Goal: Transaction & Acquisition: Purchase product/service

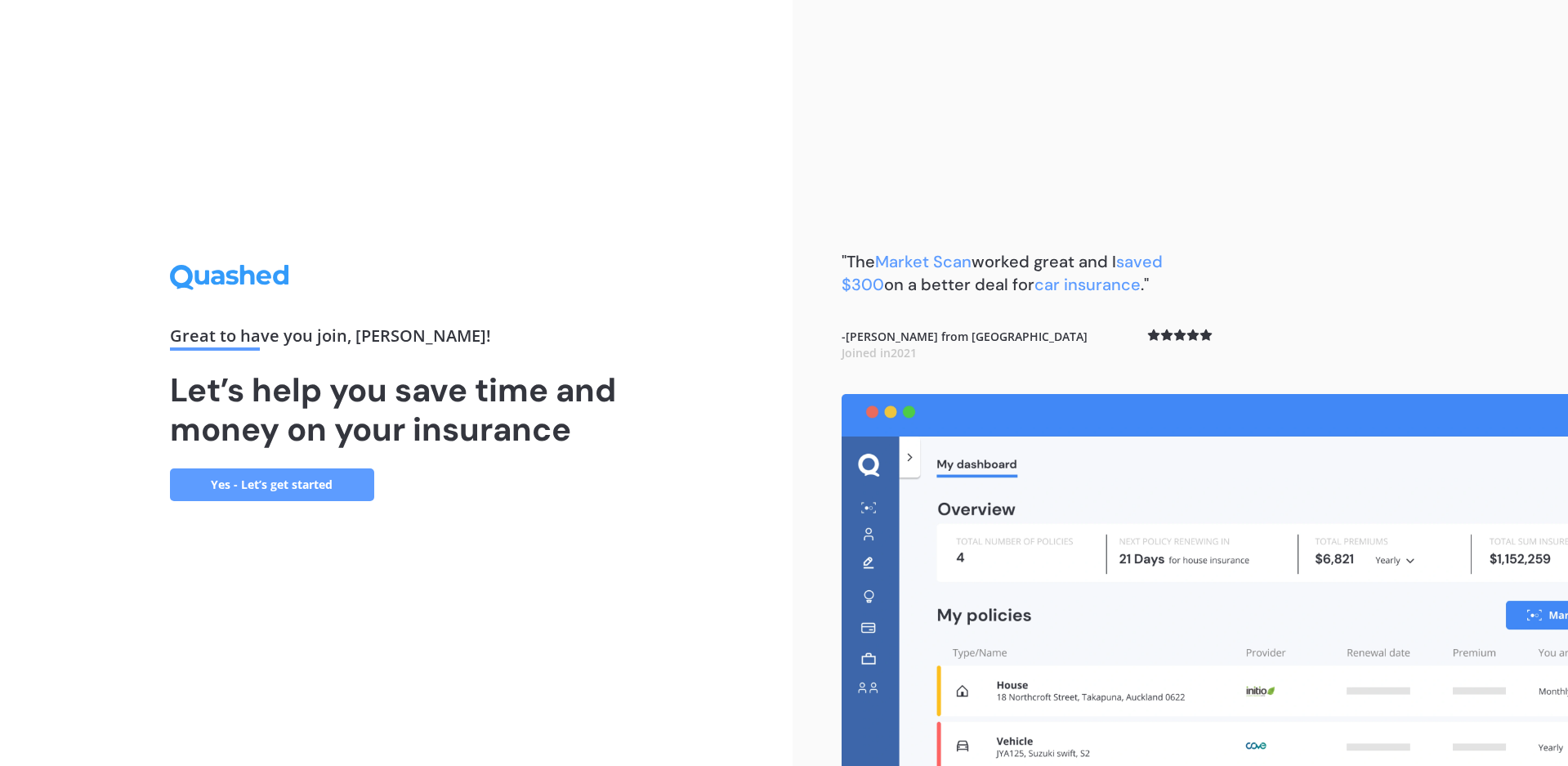
click at [283, 483] on link "Yes - Let’s get started" at bounding box center [271, 484] width 204 height 33
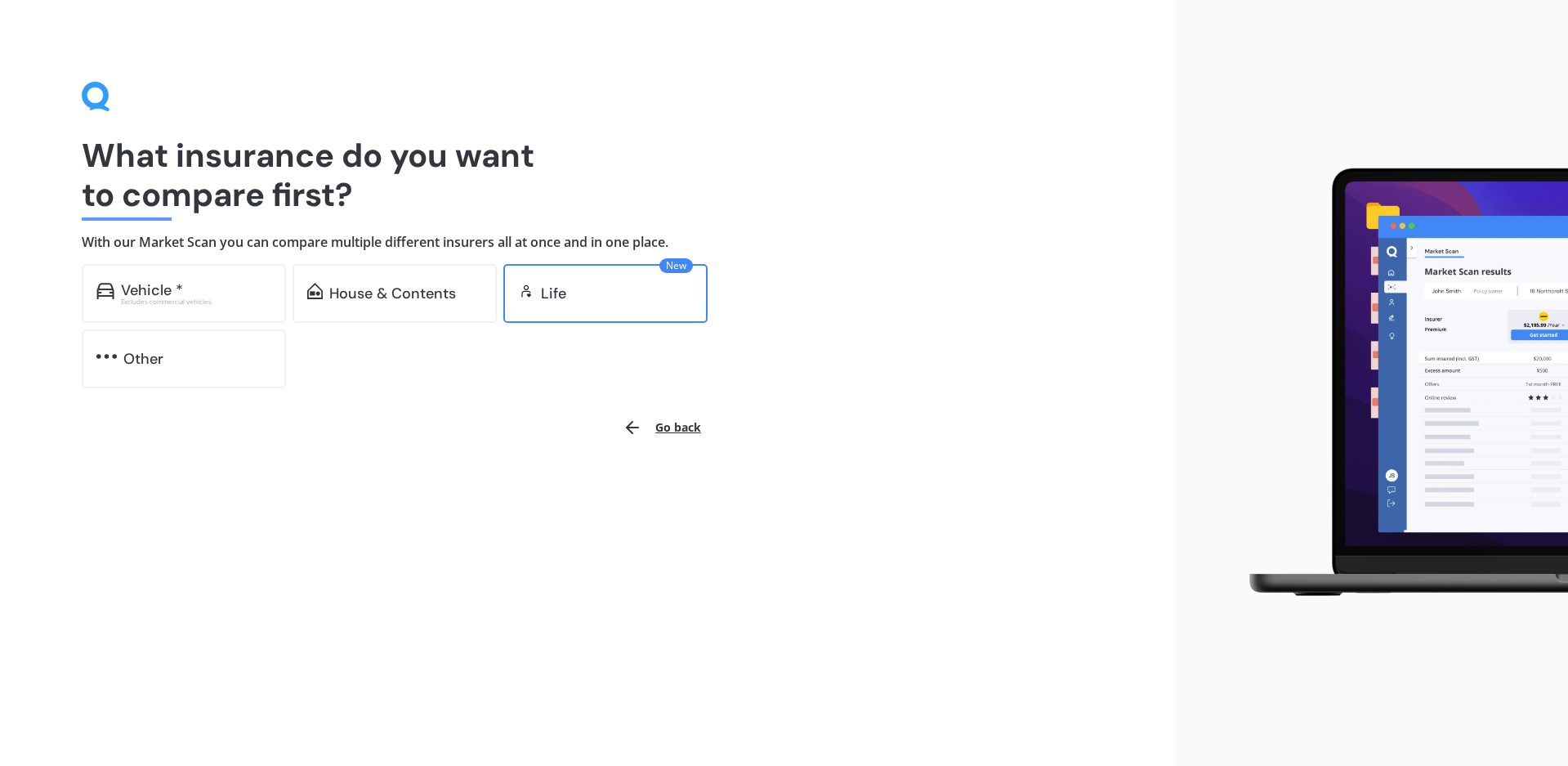
click at [607, 300] on div "Life" at bounding box center [617, 293] width 152 height 16
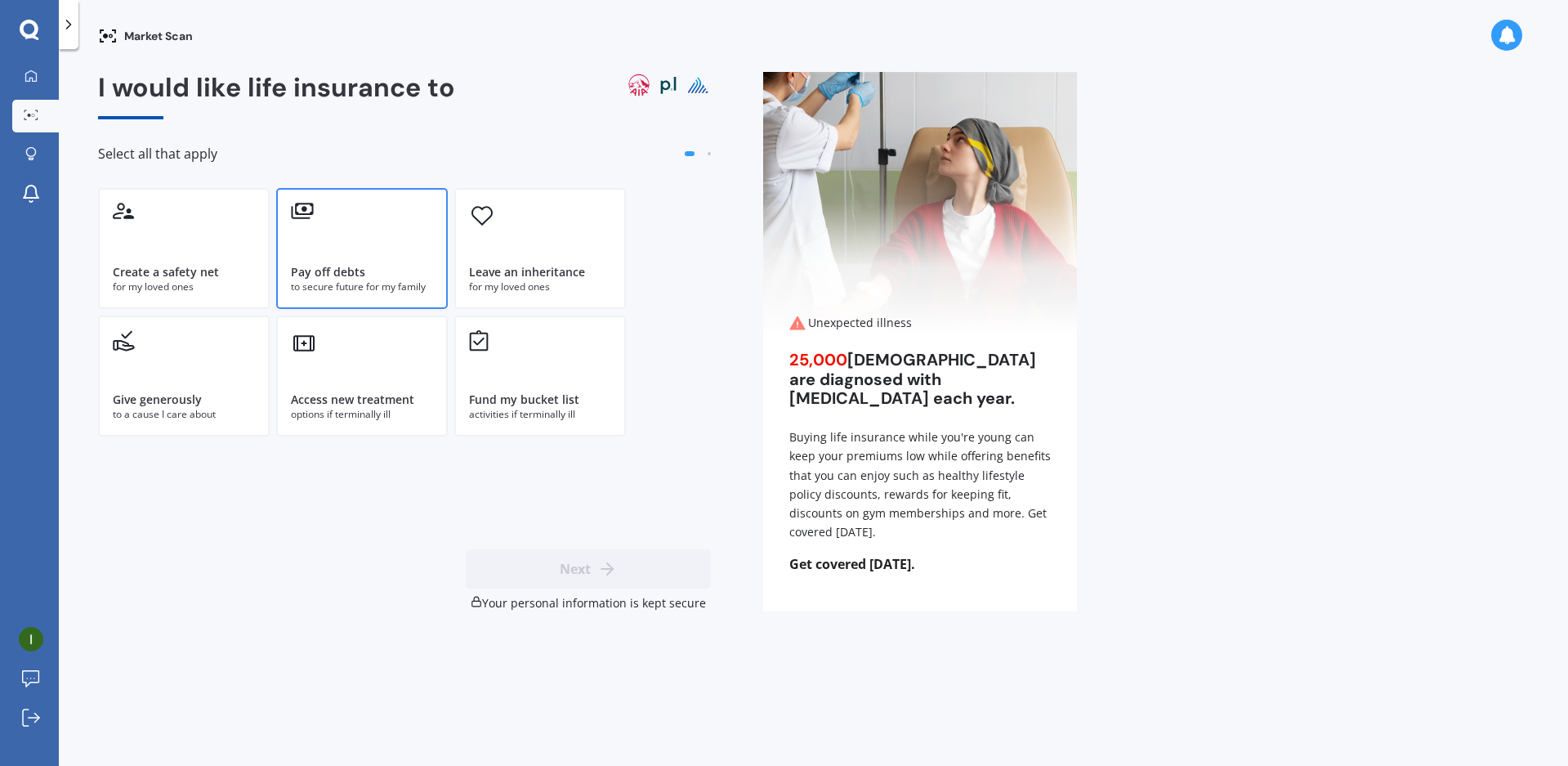
click at [347, 260] on div "Pay off debts to secure future for my family" at bounding box center [362, 248] width 171 height 121
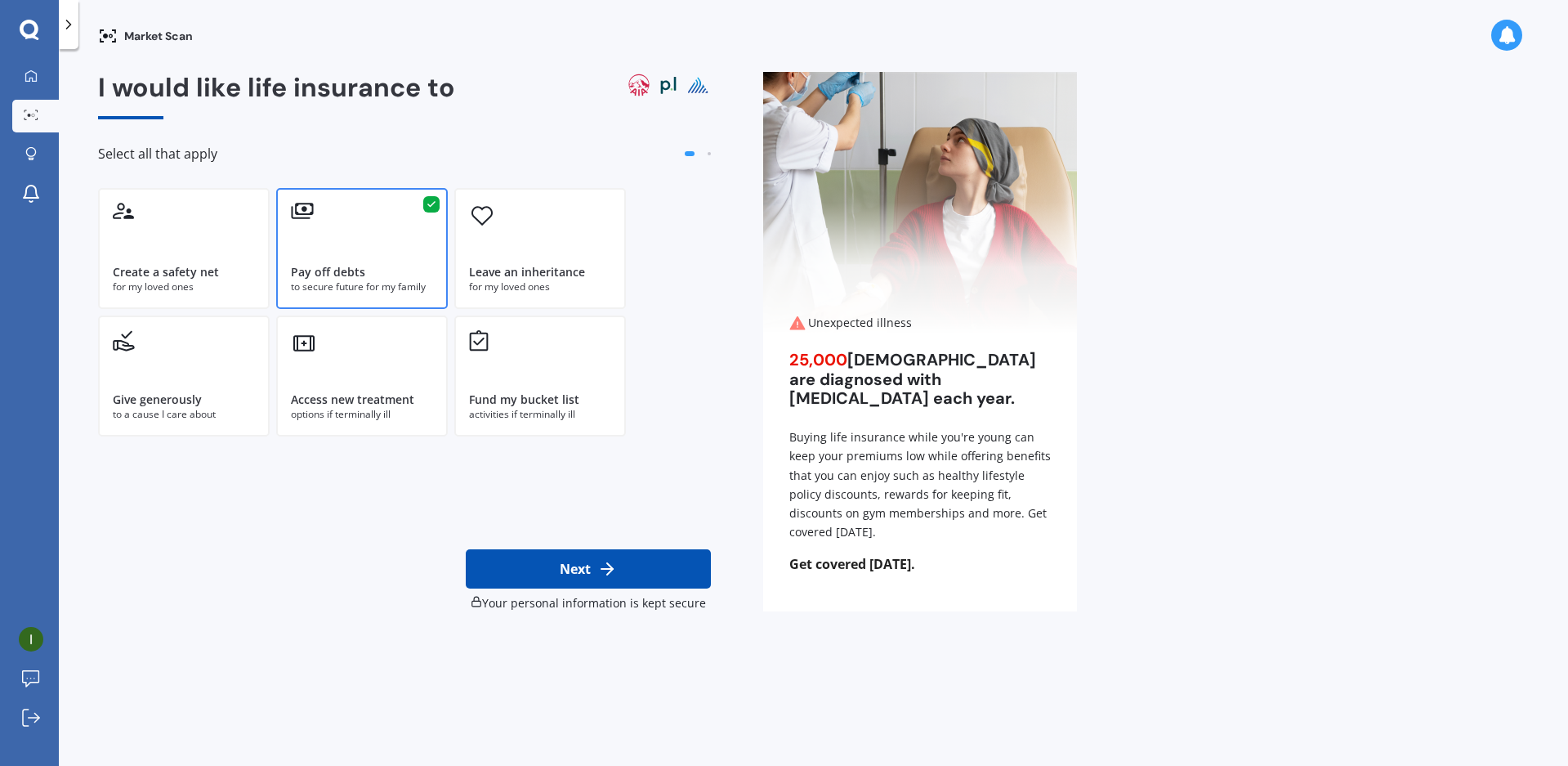
click at [577, 578] on button "Next" at bounding box center [588, 569] width 245 height 40
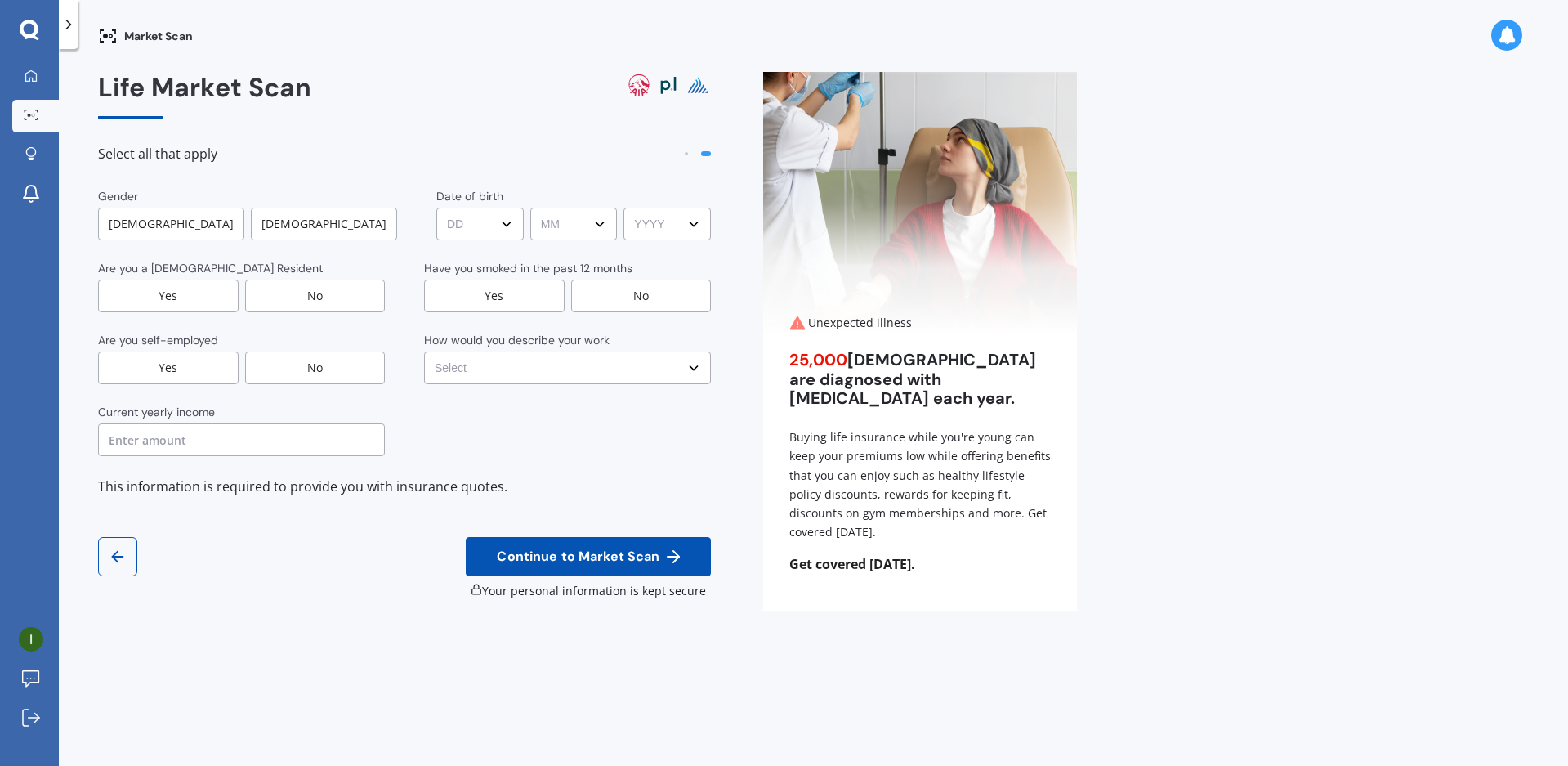
click at [189, 231] on div "[DEMOGRAPHIC_DATA]" at bounding box center [171, 224] width 146 height 33
click at [475, 230] on select "DD DD 01 02 03 04 05 06 07 08 09 10 11 12 13 14 15 16 17 18 19 20 21 22 23 24 2…" at bounding box center [481, 224] width 87 height 33
select select "08"
click at [438, 208] on select "DD DD 01 02 03 04 05 06 07 08 09 10 11 12 13 14 15 16 17 18 19 20 21 22 23 24 2…" at bounding box center [481, 224] width 87 height 33
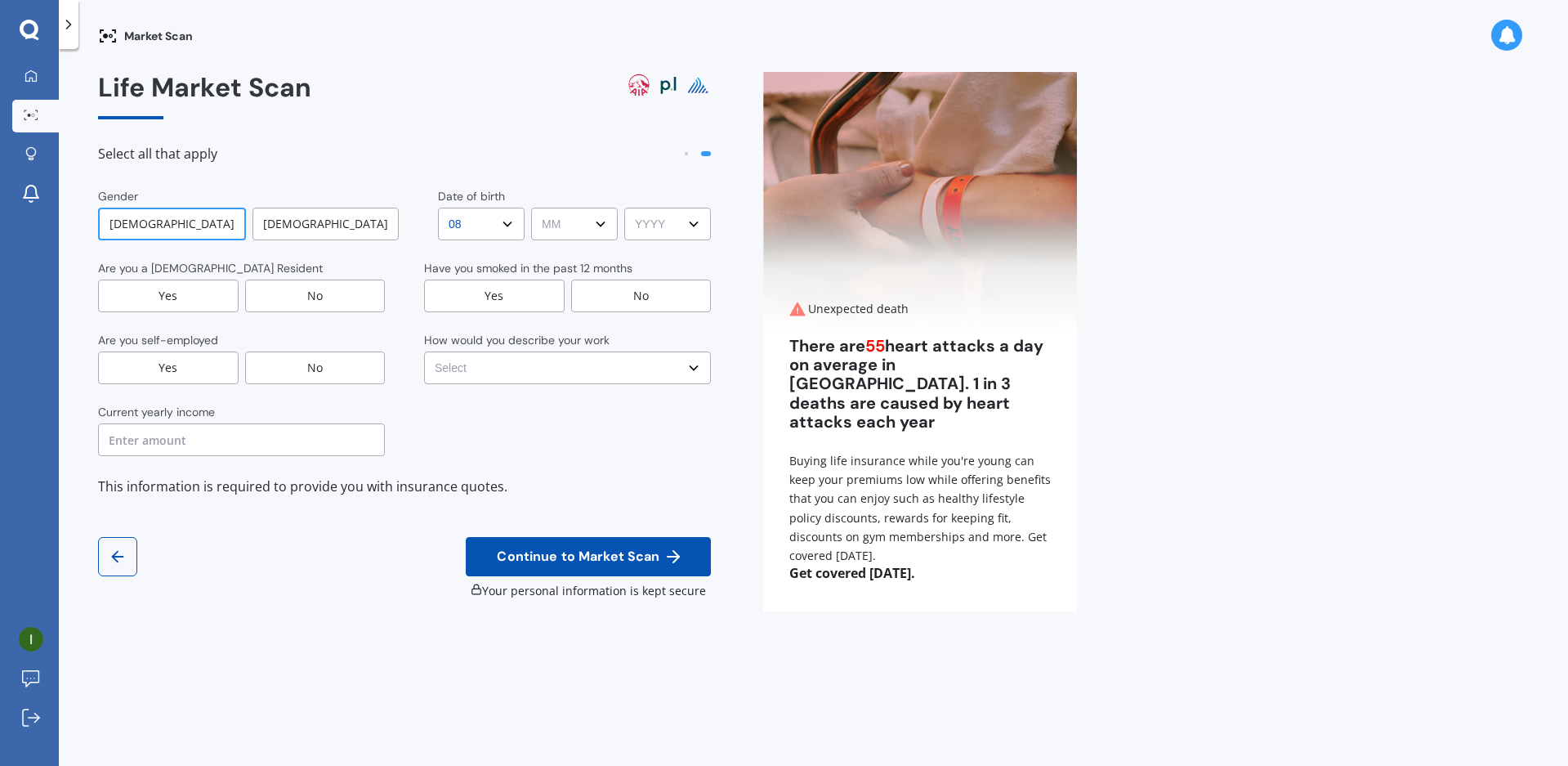
click at [569, 240] on select "MM MM 01 02 03 04 05 06 07 08 09 10 11 12" at bounding box center [574, 224] width 87 height 33
select select "11"
click at [531, 208] on select "MM MM 01 02 03 04 05 06 07 08 09 10 11 12" at bounding box center [574, 224] width 87 height 33
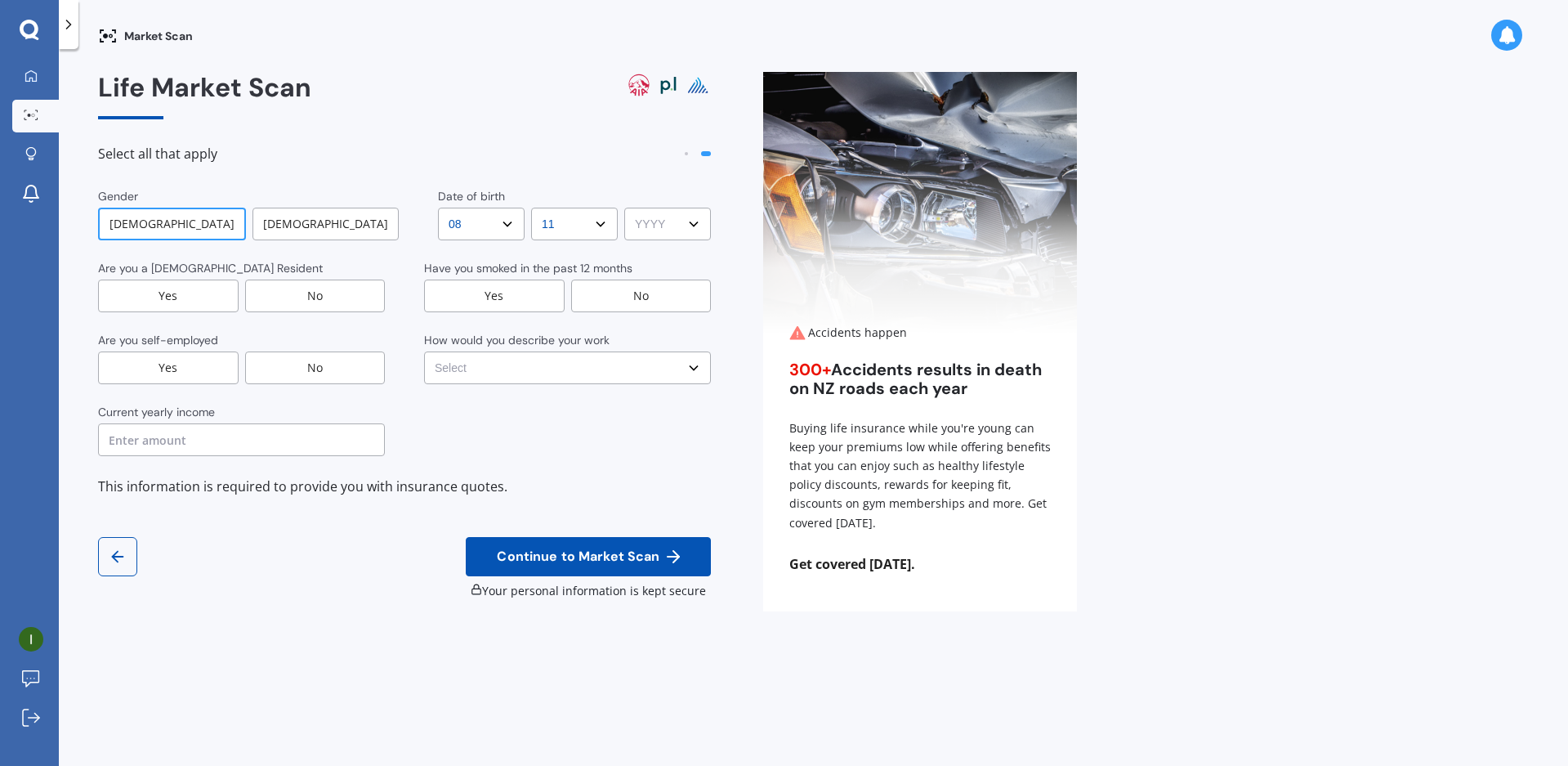
click at [646, 218] on select "YYYY YYYY 2009 2008 2007 2006 2005 2004 2003 2002 2001 2000 1999 1998 1997 1996…" at bounding box center [667, 224] width 87 height 33
select select "1988"
click at [624, 208] on select "YYYY YYYY 2009 2008 2007 2006 2005 2004 2003 2002 2001 2000 1999 1998 1997 1996…" at bounding box center [667, 224] width 87 height 33
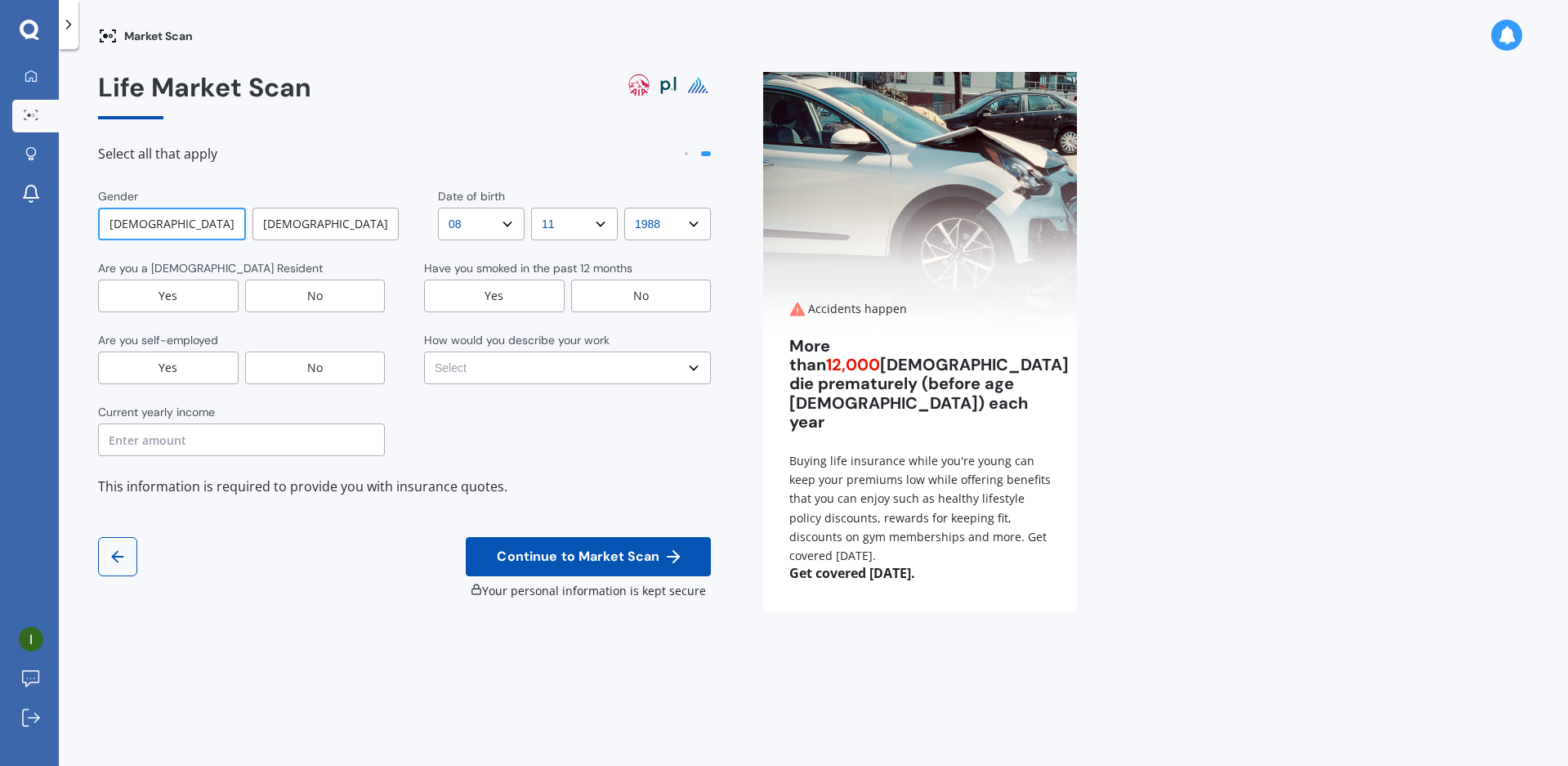
click at [625, 301] on div "No" at bounding box center [641, 296] width 140 height 33
click at [165, 297] on div "Yes" at bounding box center [168, 296] width 140 height 33
click at [345, 358] on div "No" at bounding box center [314, 368] width 140 height 33
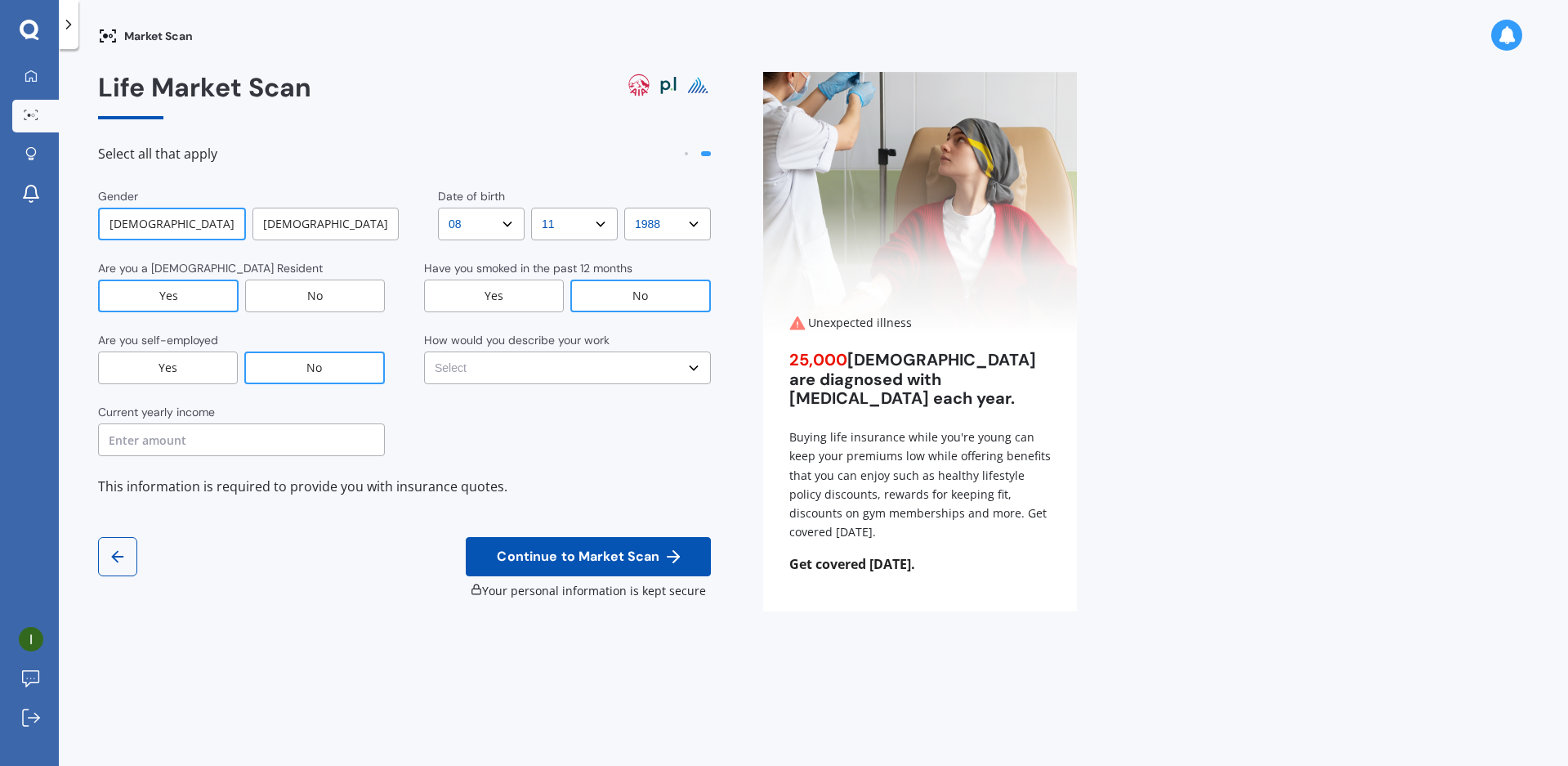
drag, startPoint x: 201, startPoint y: 435, endPoint x: 219, endPoint y: 433, distance: 18.1
click at [201, 434] on input "text" at bounding box center [241, 439] width 287 height 33
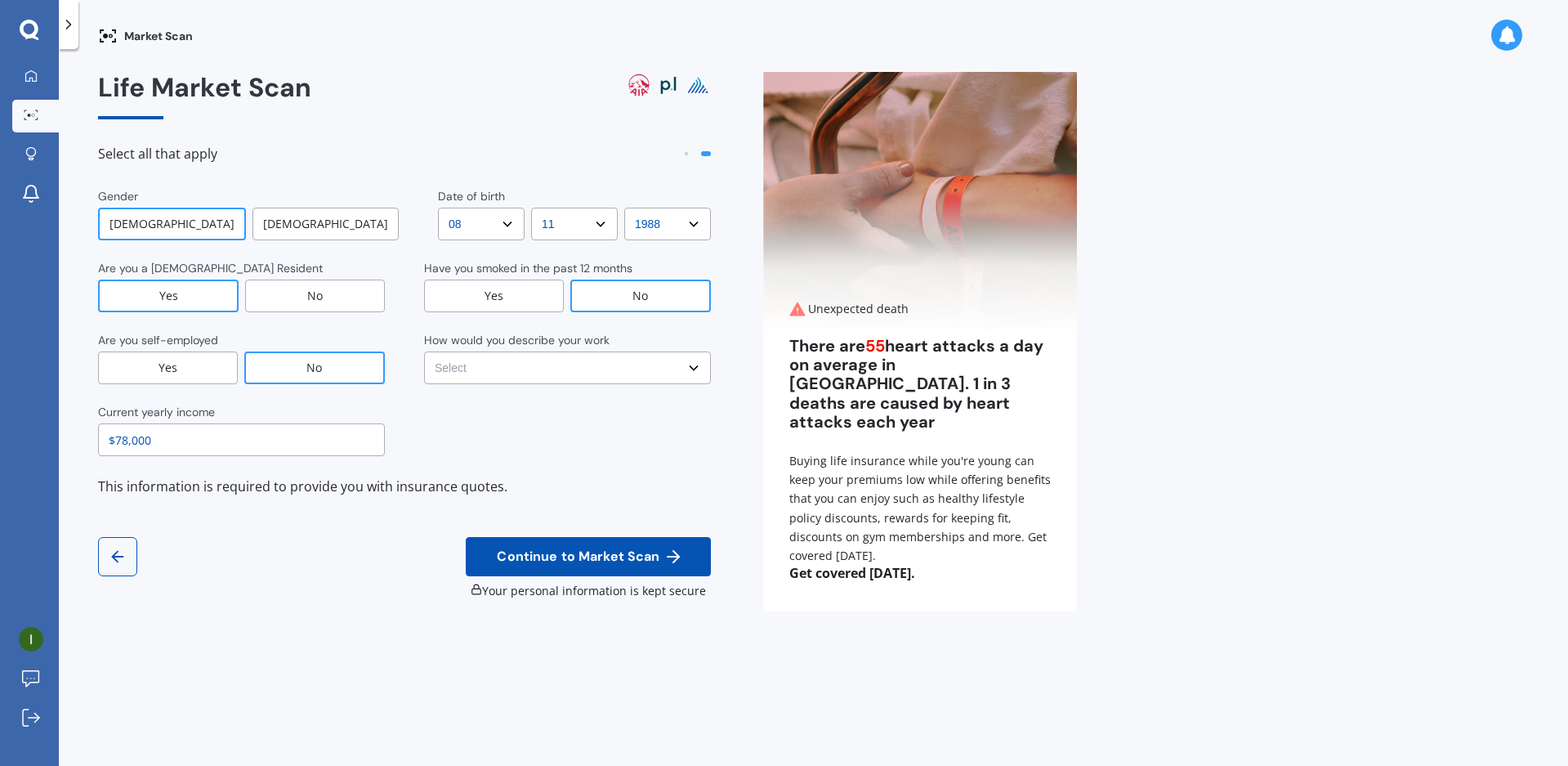
type input "$78,000"
click at [538, 561] on span "Continue to Market Scan" at bounding box center [578, 557] width 169 height 16
click at [492, 377] on select "Select No manual work e.g. lawyer, consultant, engineer Light manual work [PERS…" at bounding box center [567, 368] width 287 height 33
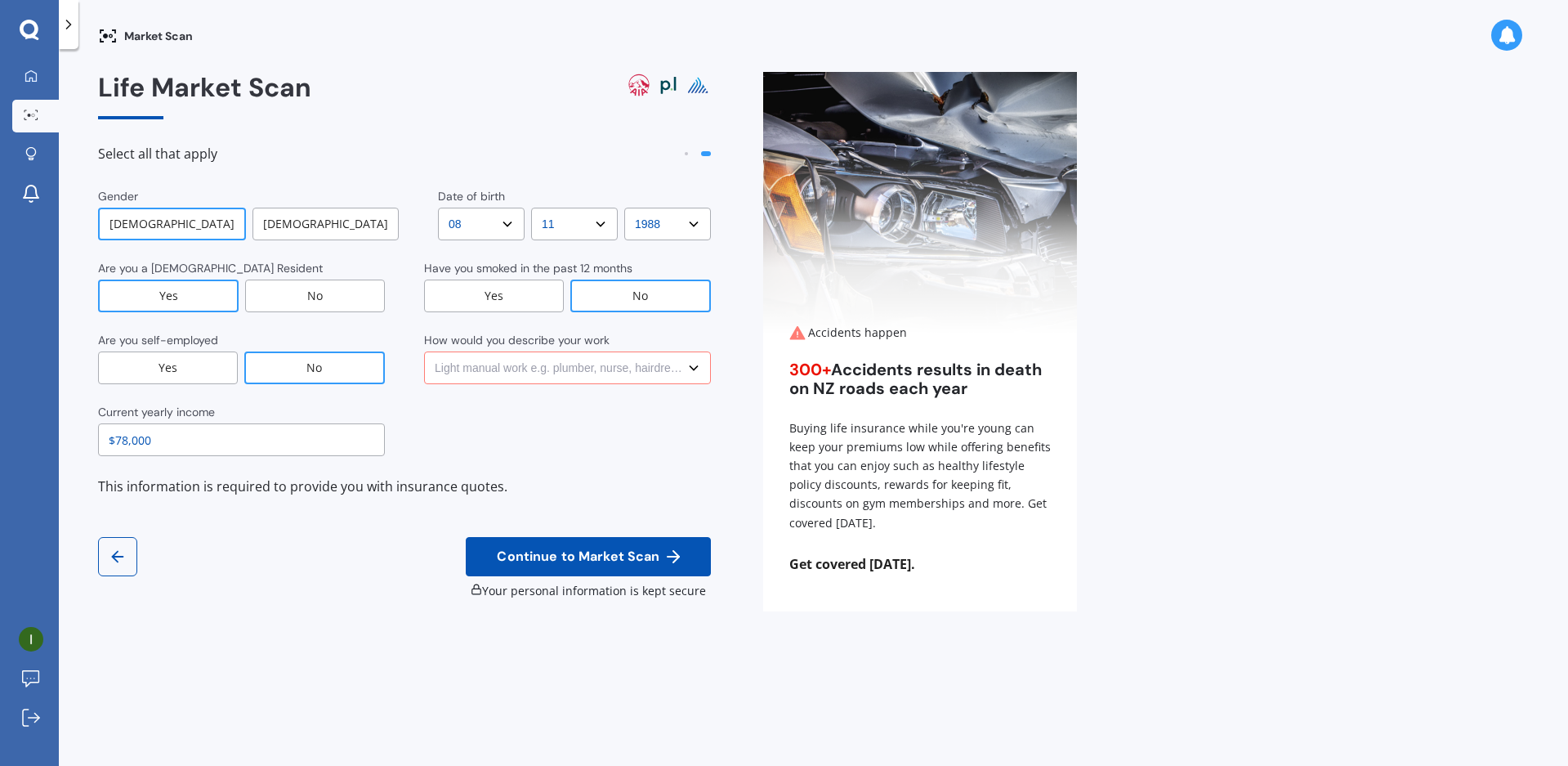
click at [424, 352] on select "Select No manual work e.g. lawyer, consultant, engineer Light manual work [PERS…" at bounding box center [567, 368] width 287 height 33
click at [590, 387] on div "Gender [DEMOGRAPHIC_DATA] [DEMOGRAPHIC_DATA] Date of birth DD DD 01 02 03 04 05…" at bounding box center [404, 321] width 613 height 268
click at [586, 377] on select "Select No manual work e.g. lawyer, consultant, engineer Light manual work [PERS…" at bounding box center [567, 368] width 287 height 33
select select "No manual work e.g. lawyer, consultant, engineer"
click at [424, 352] on select "Select No manual work e.g. lawyer, consultant, engineer Light manual work [PERS…" at bounding box center [567, 368] width 287 height 33
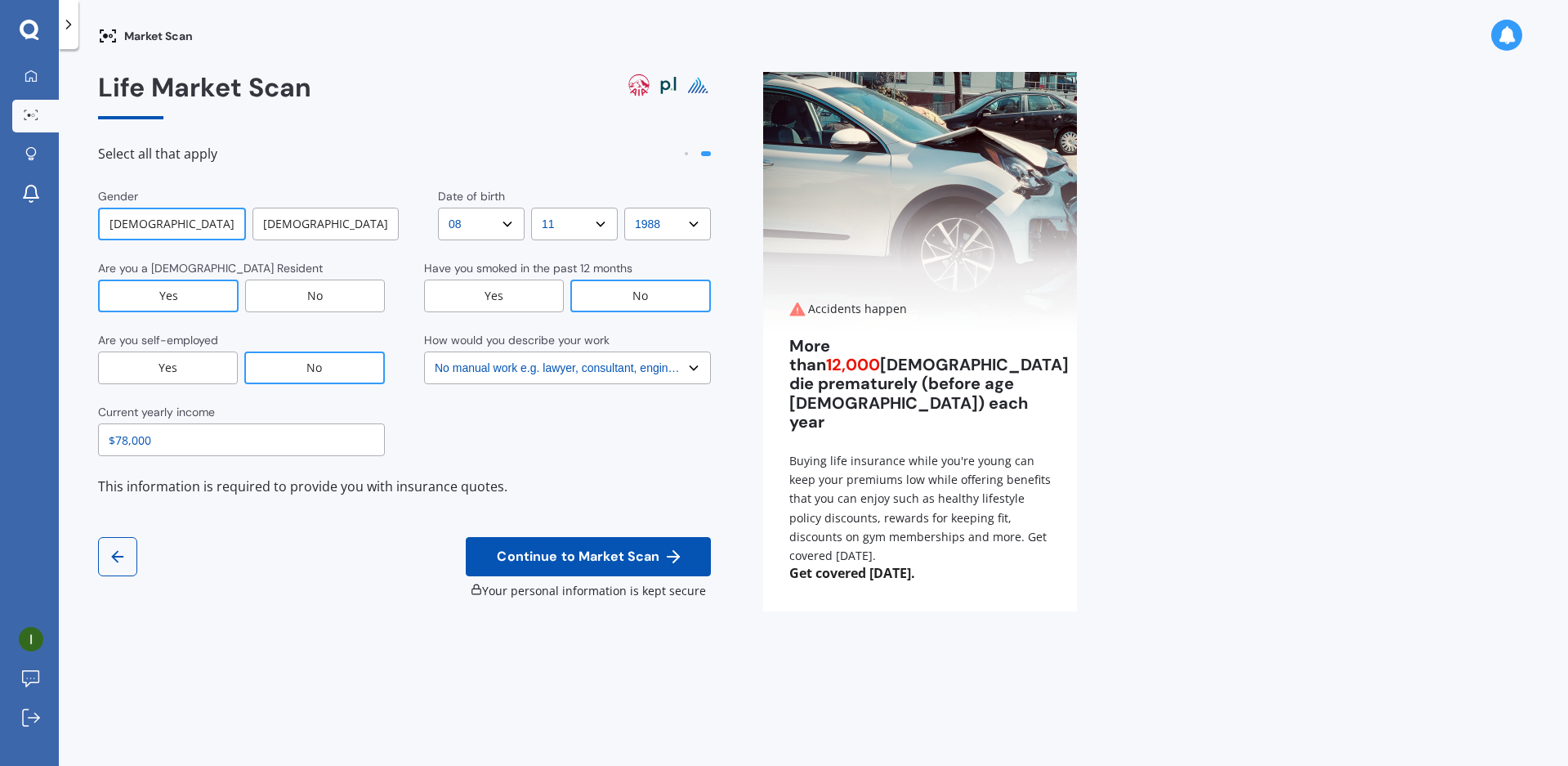
click at [603, 561] on span "Continue to Market Scan" at bounding box center [578, 557] width 169 height 16
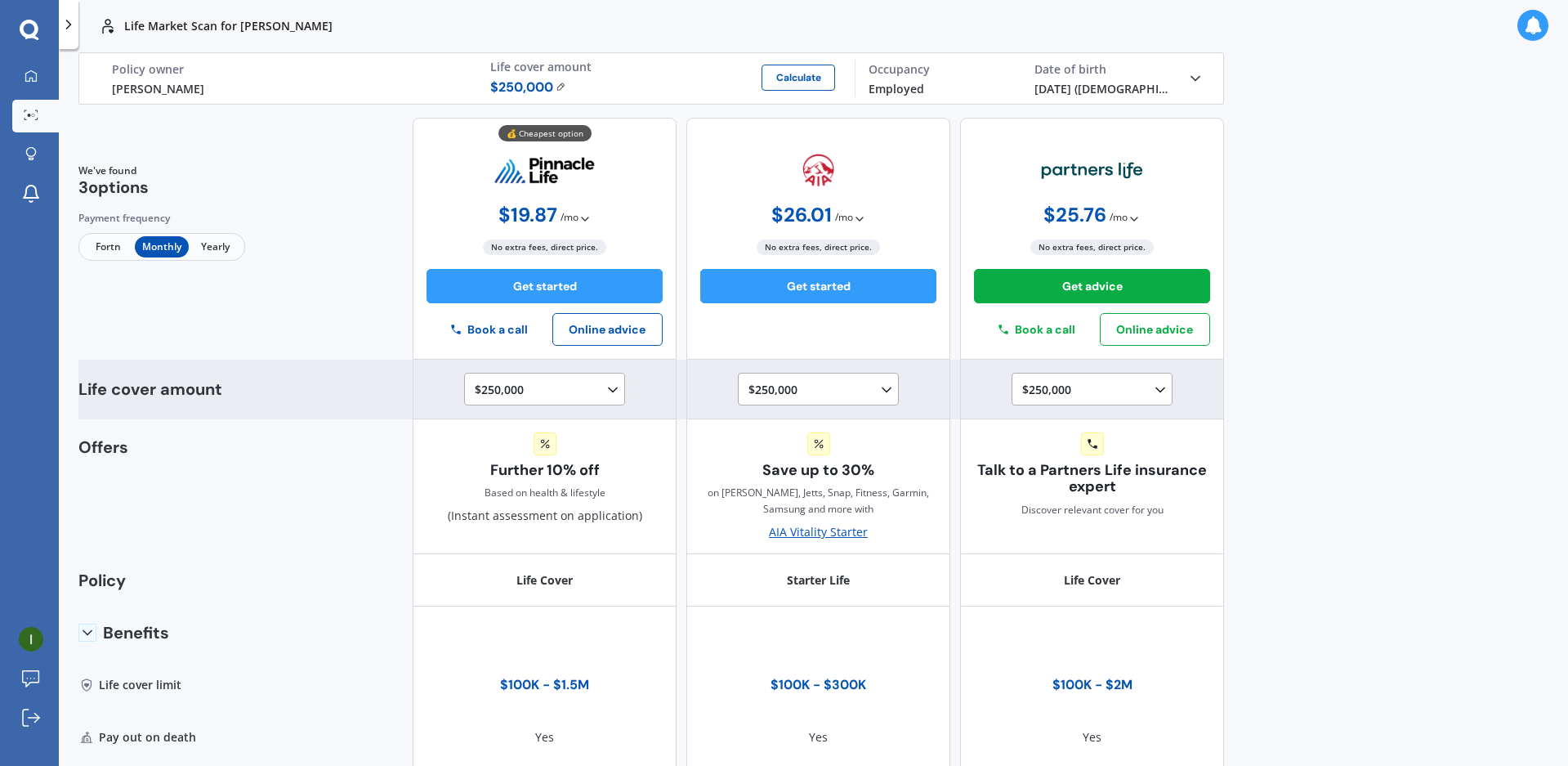
click at [605, 394] on icon at bounding box center [613, 389] width 16 height 16
click at [525, 487] on span "$500,000" at bounding box center [513, 481] width 49 height 16
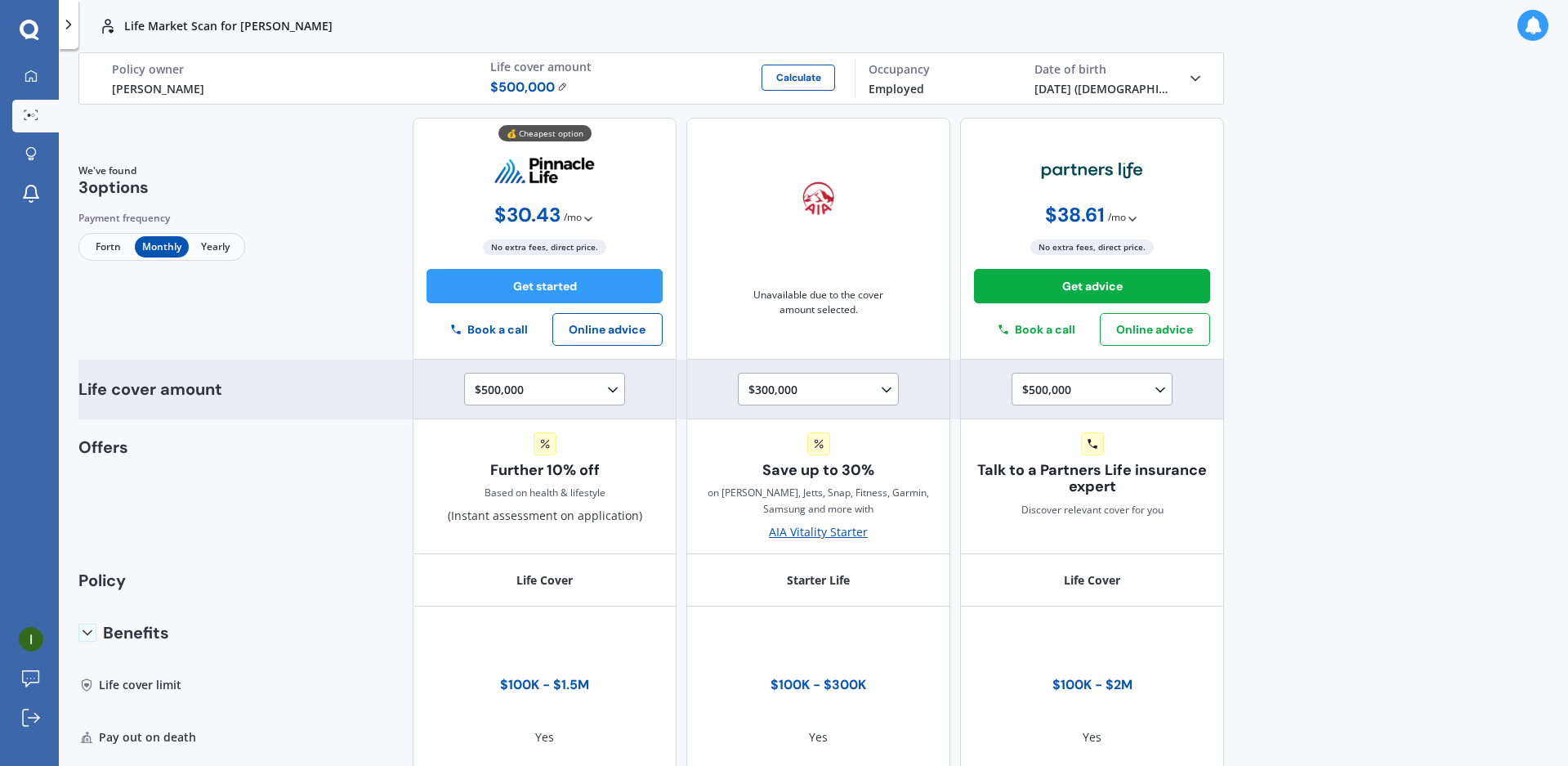
click at [878, 395] on icon at bounding box center [886, 389] width 16 height 16
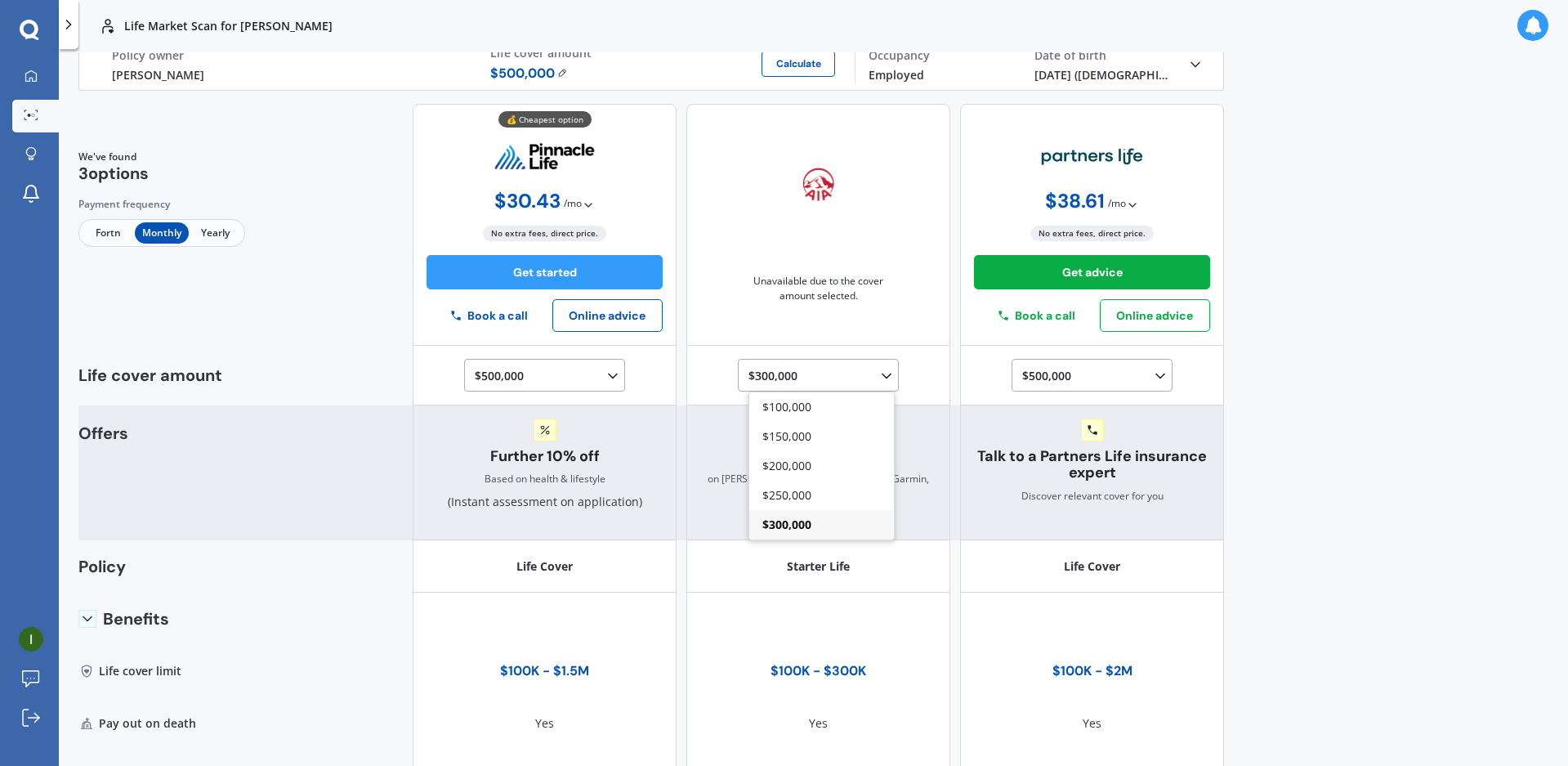
scroll to position [0, 0]
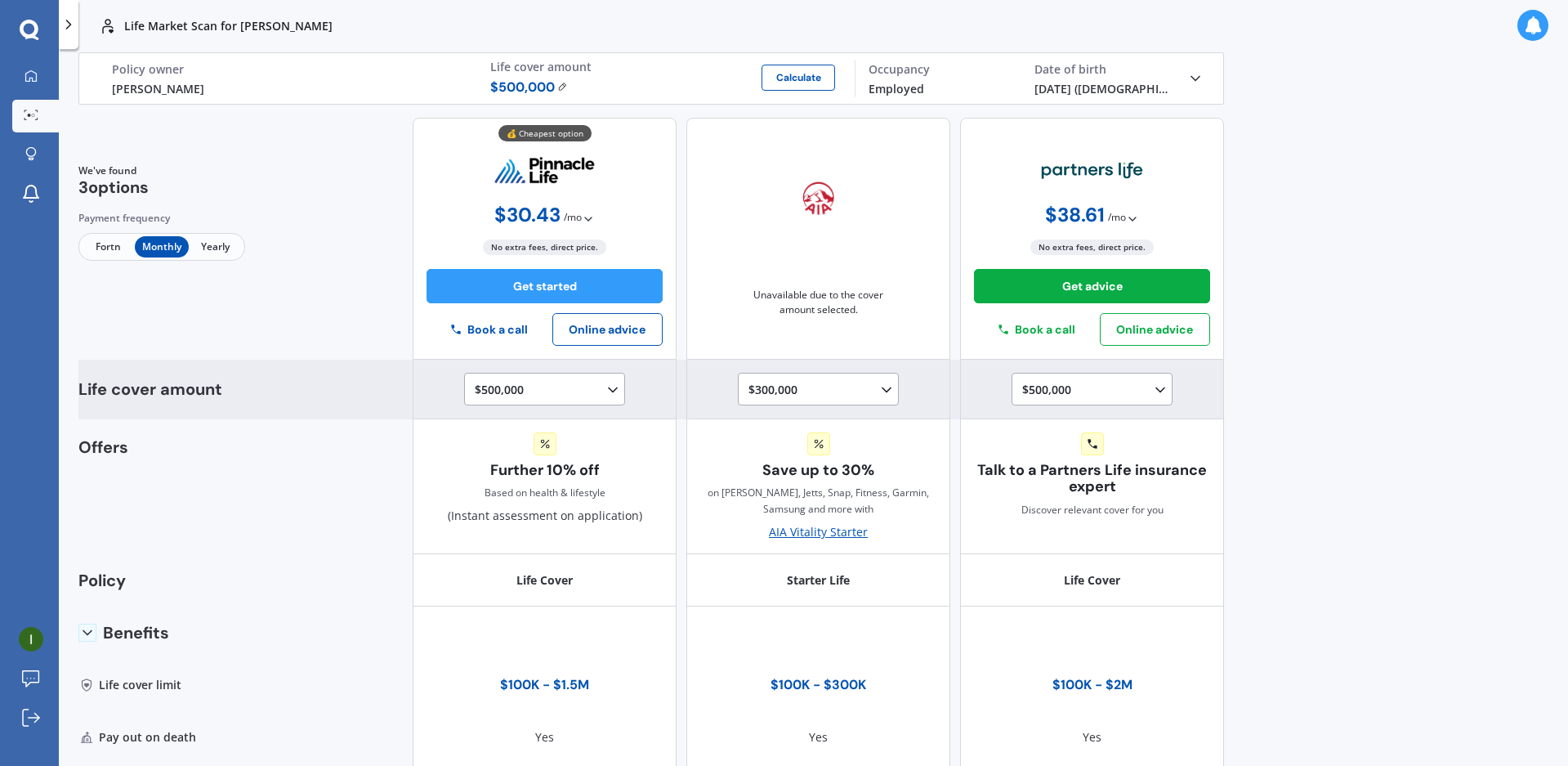
click at [546, 402] on div "$500,000 $100,000 $150,000 $200,000 $250,000 $300,000 $350,000 $400,000 $500,00…" at bounding box center [544, 389] width 161 height 33
click at [545, 400] on div "$500,000 $100,000 $150,000 $200,000 $250,000 $300,000 $350,000 $400,000 $500,00…" at bounding box center [548, 389] width 146 height 20
click at [518, 465] on span "$750,000" at bounding box center [513, 464] width 49 height 16
click at [605, 398] on icon at bounding box center [613, 389] width 16 height 16
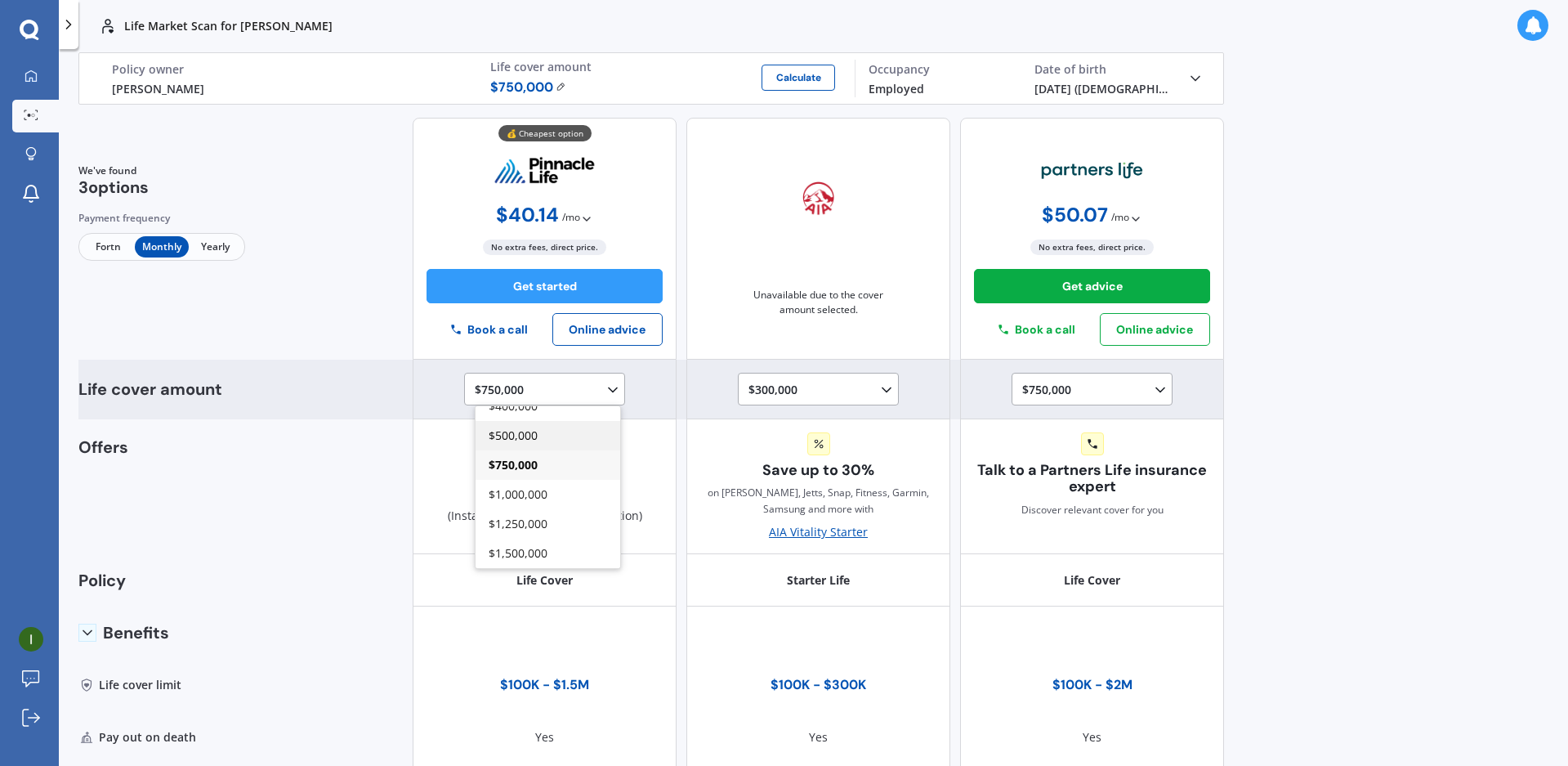
click at [537, 436] on div "$500,000" at bounding box center [548, 435] width 145 height 29
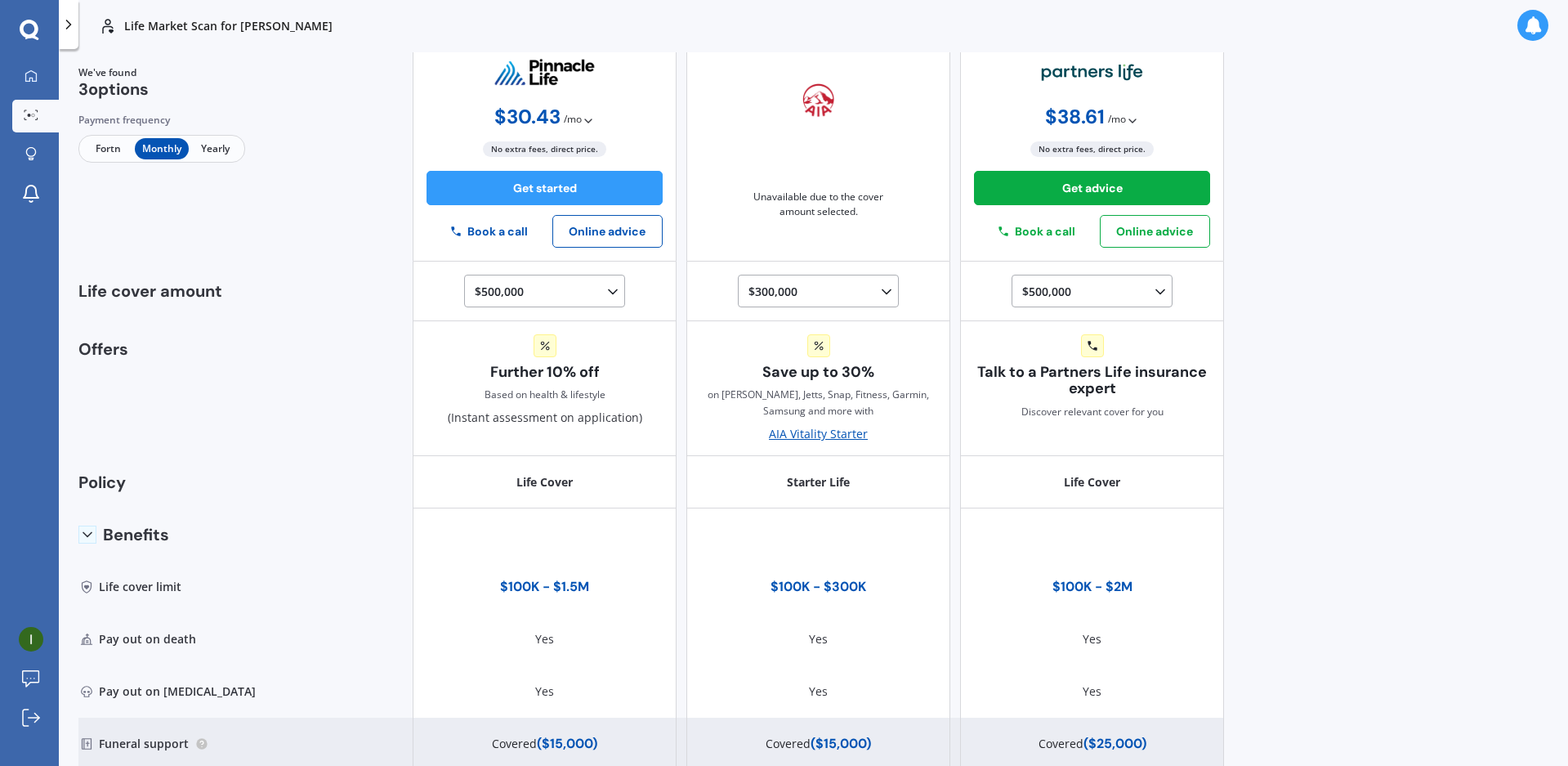
scroll to position [0, 0]
